Goal: Navigation & Orientation: Find specific page/section

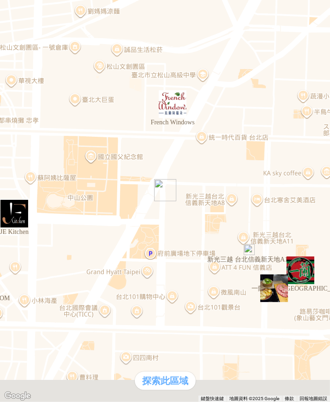
click at [29, 179] on div "熱門口袋名單" at bounding box center [165, 175] width 322 height 10
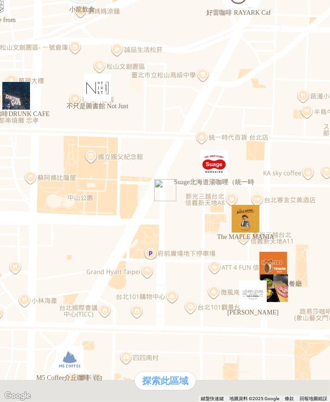
click at [27, 179] on div "熱門口袋名單" at bounding box center [26, 175] width 44 height 10
click at [48, 189] on div "支援前線" at bounding box center [26, 184] width 44 height 10
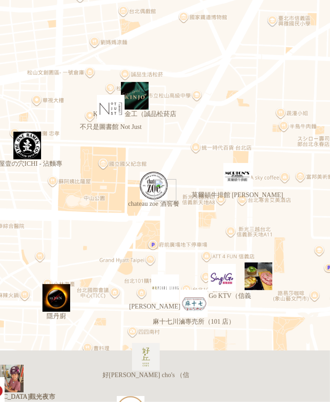
click at [29, 179] on div "熱門口袋名單" at bounding box center [26, 175] width 44 height 10
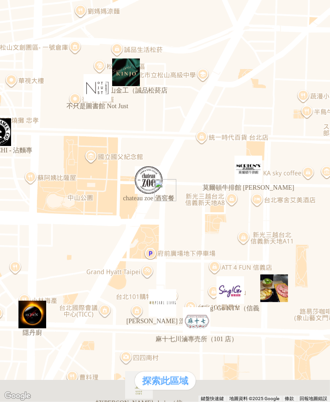
drag, startPoint x: 11, startPoint y: 16, endPoint x: 16, endPoint y: 35, distance: 20.0
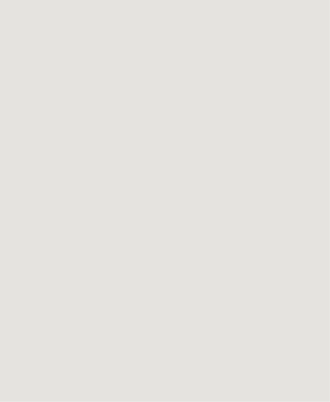
click at [48, 189] on div "支援前線" at bounding box center [26, 184] width 44 height 10
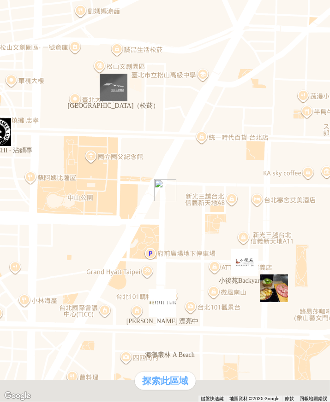
scroll to position [123, 0]
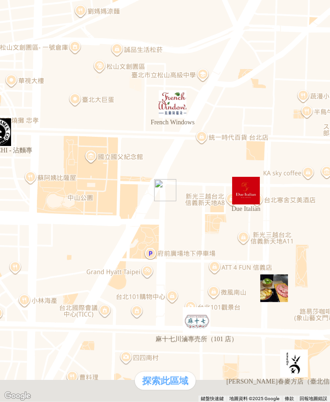
click at [48, 189] on div "支援前線" at bounding box center [26, 184] width 44 height 10
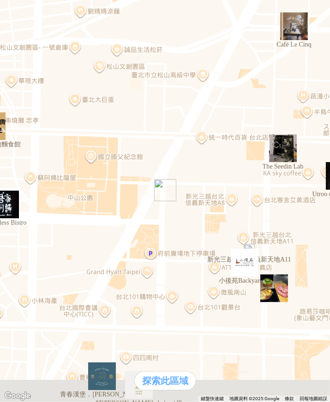
click at [101, 189] on div "支援前線" at bounding box center [165, 184] width 322 height 10
click at [48, 189] on div "支援前線" at bounding box center [26, 184] width 44 height 10
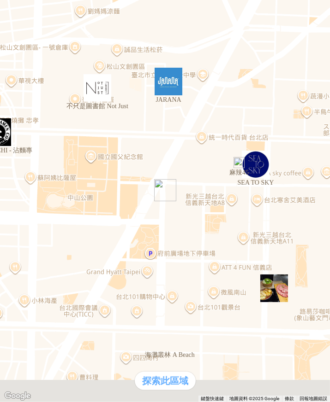
scroll to position [184, 0]
click at [48, 189] on div "支援前線" at bounding box center [26, 184] width 44 height 10
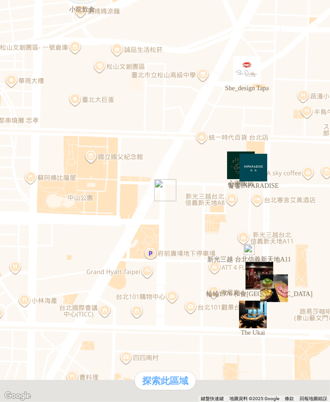
scroll to position [92, 0]
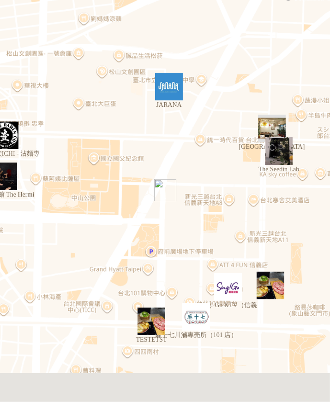
click at [97, 189] on div "支援前線" at bounding box center [165, 184] width 322 height 10
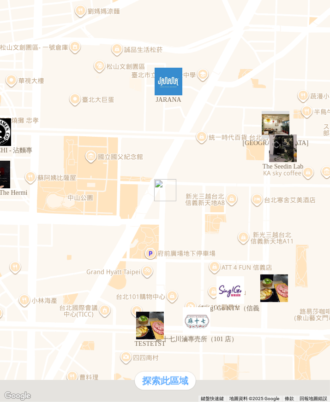
scroll to position [61, 0]
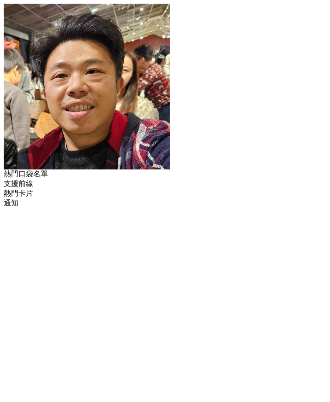
click at [29, 179] on div "熱門口袋名單" at bounding box center [26, 175] width 44 height 10
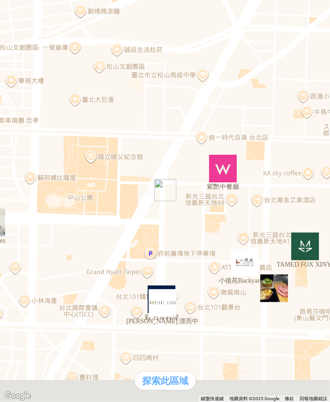
drag, startPoint x: 35, startPoint y: 390, endPoint x: 40, endPoint y: 391, distance: 5.0
click at [37, 179] on div "熱門口袋名單" at bounding box center [165, 175] width 322 height 10
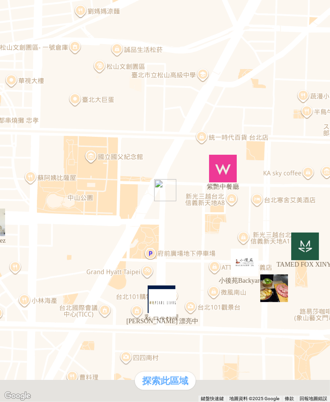
click at [48, 189] on div "支援前線" at bounding box center [26, 184] width 44 height 10
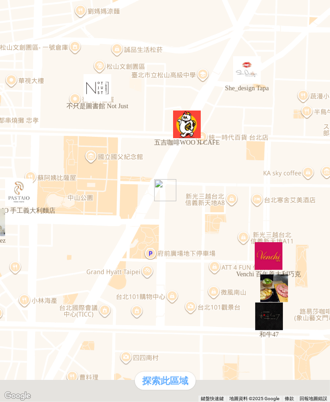
scroll to position [0, 0]
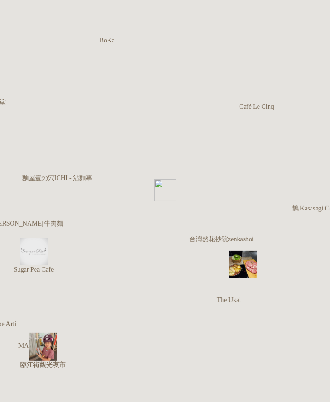
click at [48, 199] on div "熱門卡片" at bounding box center [26, 194] width 44 height 10
